Goal: Find specific page/section

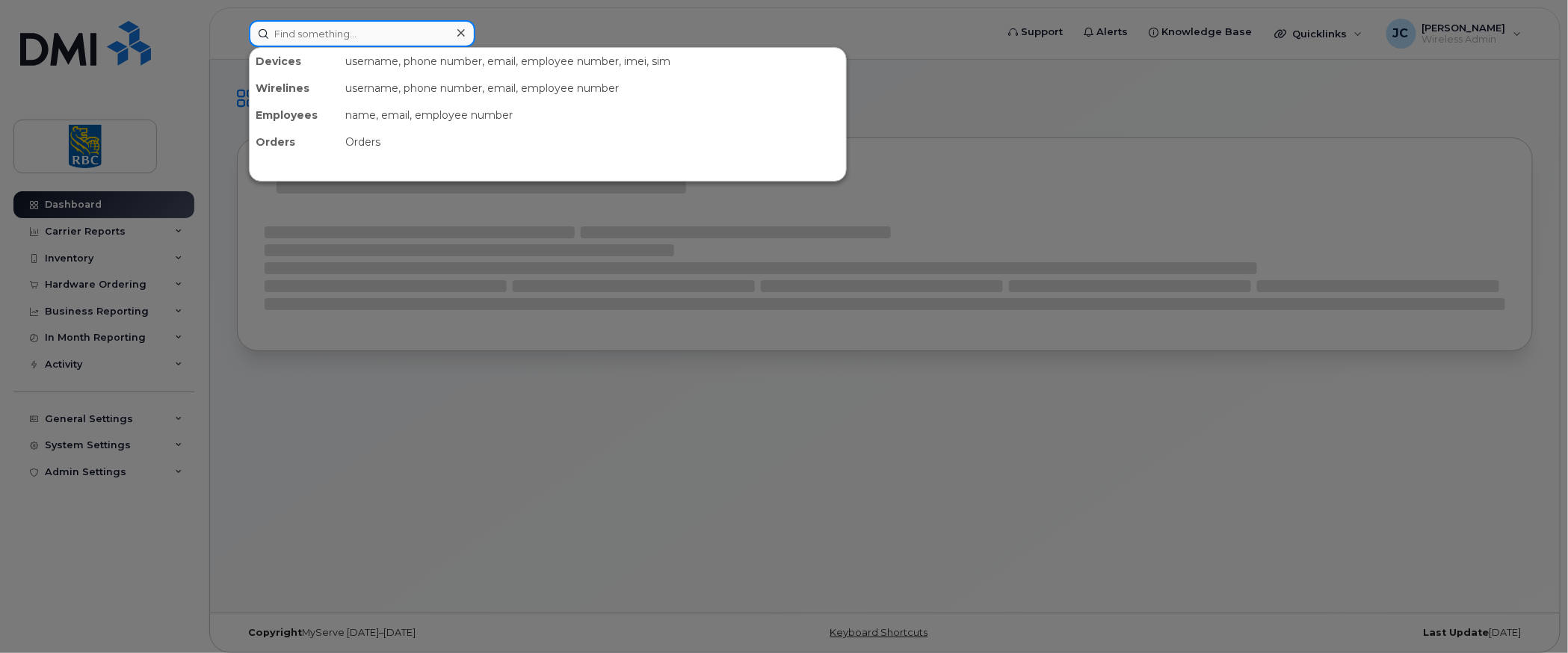
click at [300, 33] on input at bounding box center [362, 33] width 227 height 27
paste input "4162542965"
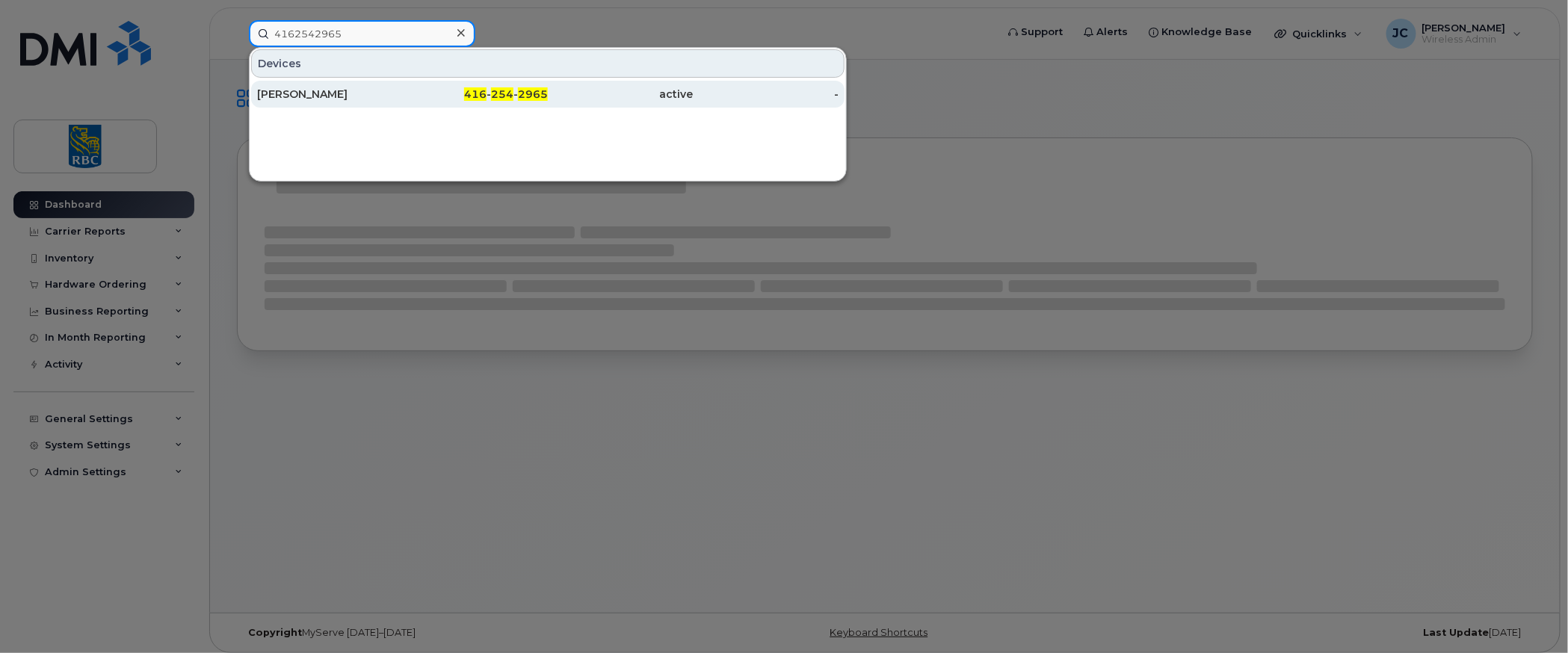
type input "4162542965"
click at [295, 89] on div "[PERSON_NAME]" at bounding box center [330, 94] width 146 height 15
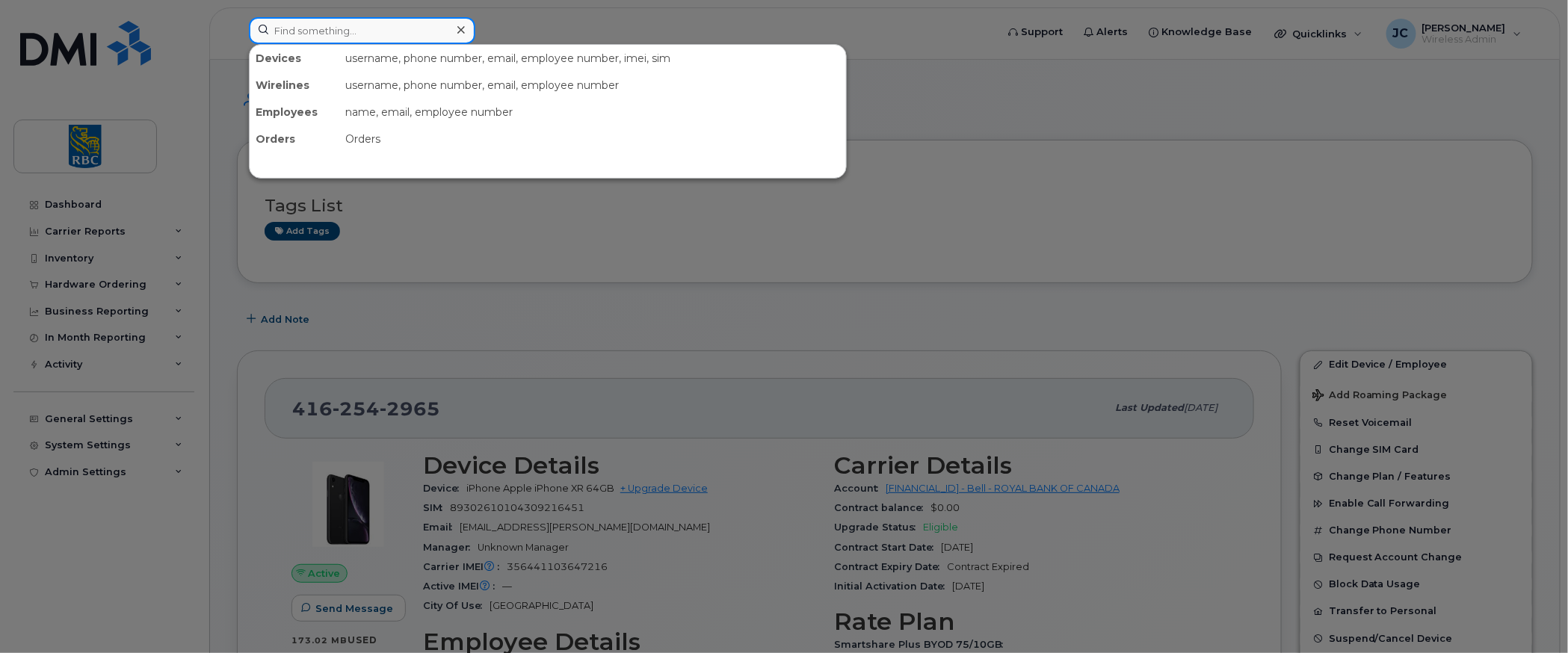
click at [391, 34] on input at bounding box center [362, 30] width 227 height 27
paste input "[PERSON_NAME]"
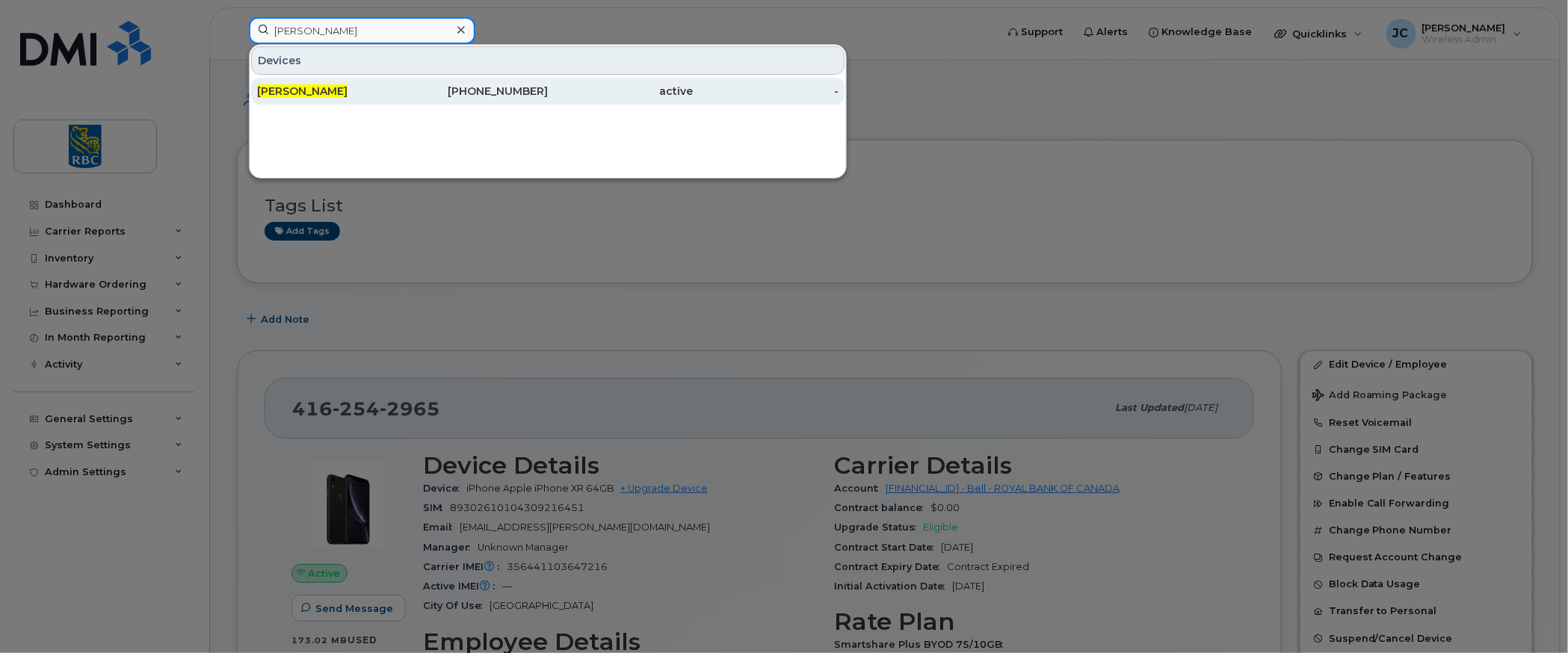
type input "Lathan Selvaratnam"
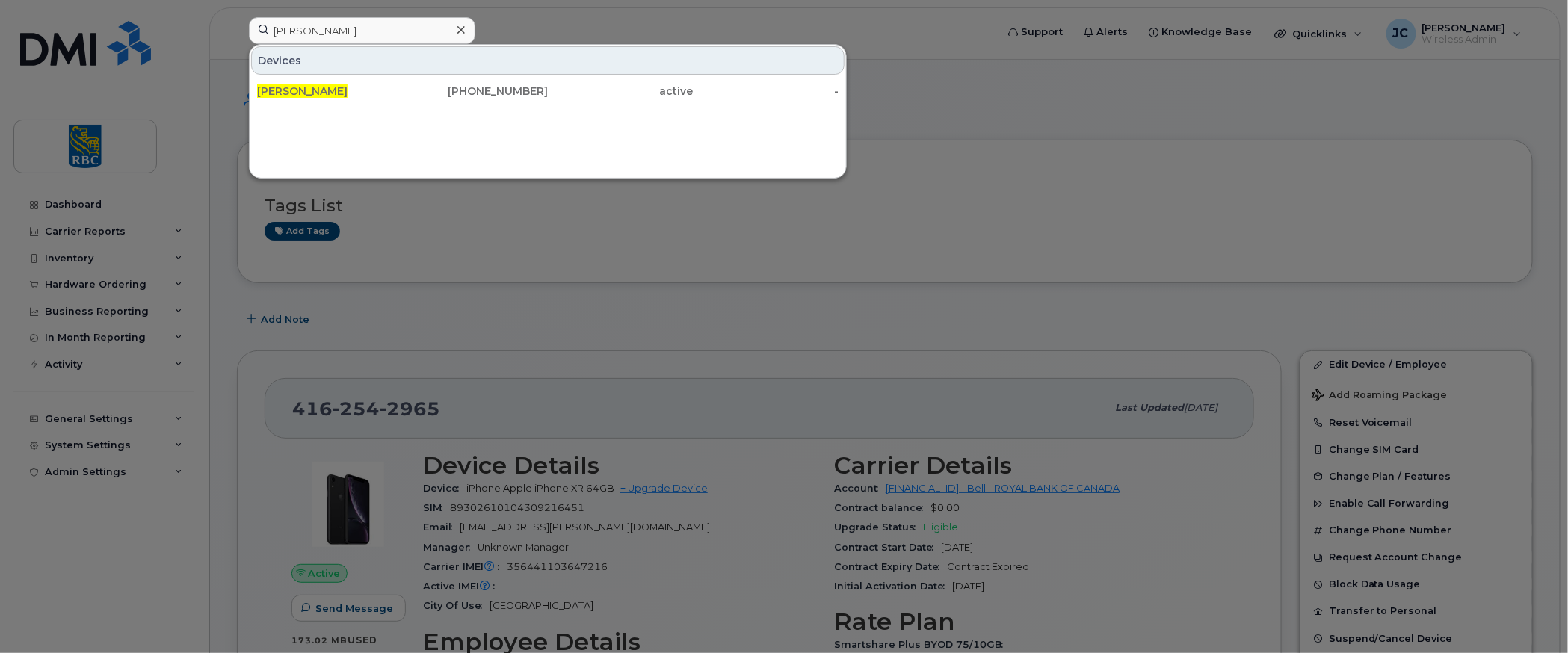
drag, startPoint x: 305, startPoint y: 83, endPoint x: 785, endPoint y: 112, distance: 480.9
click at [305, 83] on div "Lathan Selvaratnam" at bounding box center [330, 91] width 146 height 15
